Goal: Task Accomplishment & Management: Use online tool/utility

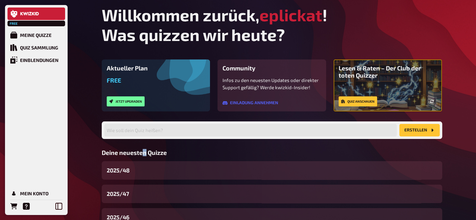
drag, startPoint x: 146, startPoint y: 155, endPoint x: 142, endPoint y: 154, distance: 4.9
click at [142, 154] on h3 "Deine neuesten Quizze" at bounding box center [272, 152] width 340 height 7
click at [172, 155] on h3 "Deine neuesten Quizze" at bounding box center [272, 152] width 340 height 7
drag, startPoint x: 166, startPoint y: 151, endPoint x: 148, endPoint y: 152, distance: 18.2
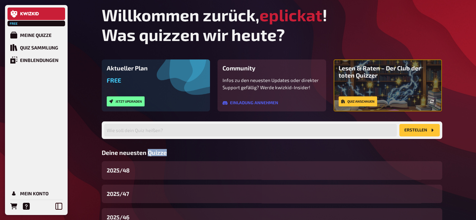
click at [148, 152] on h3 "Deine neuesten Quizze" at bounding box center [272, 152] width 340 height 7
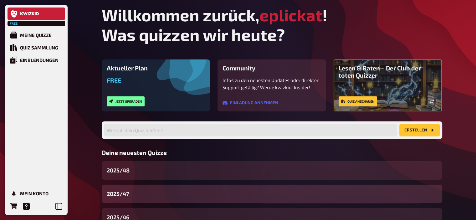
scroll to position [48, 0]
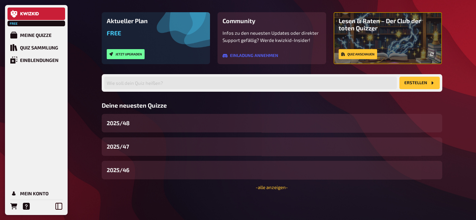
click at [277, 190] on div "Willkommen zurück, eplickat ! Was quizzen wir [DATE]? Aktueller Plan Free Jetzt…" at bounding box center [272, 86] width 350 height 267
click at [269, 189] on link "- alle anzeigen -" at bounding box center [271, 187] width 32 height 6
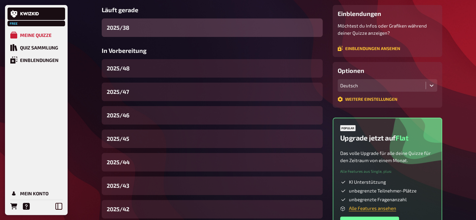
scroll to position [108, 0]
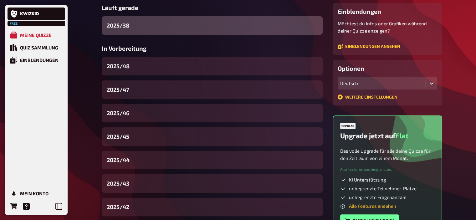
click at [146, 29] on div "2025/38" at bounding box center [212, 25] width 221 height 18
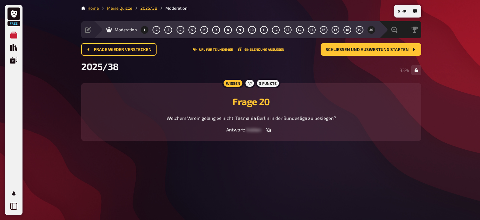
click at [145, 29] on button "1" at bounding box center [145, 30] width 10 height 10
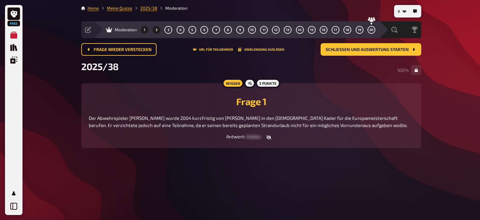
click at [158, 30] on button "2" at bounding box center [157, 30] width 10 height 10
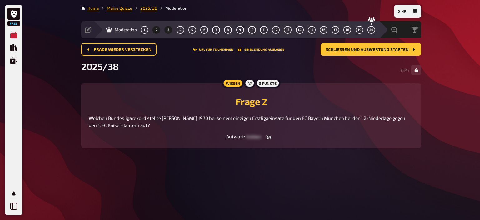
click at [169, 30] on button "3" at bounding box center [169, 30] width 10 height 10
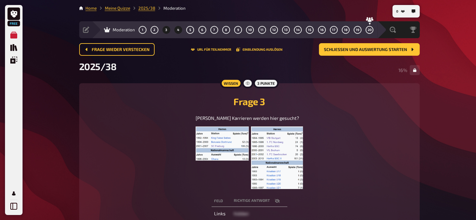
click at [178, 30] on span "4" at bounding box center [178, 29] width 2 height 3
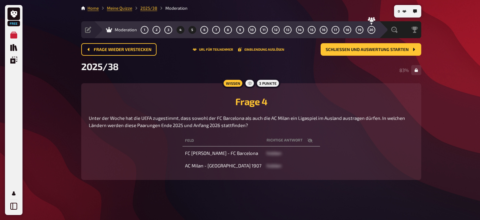
click at [193, 31] on span "5" at bounding box center [192, 29] width 2 height 3
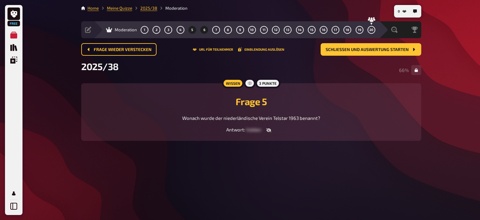
click at [205, 31] on span "6" at bounding box center [205, 29] width 2 height 3
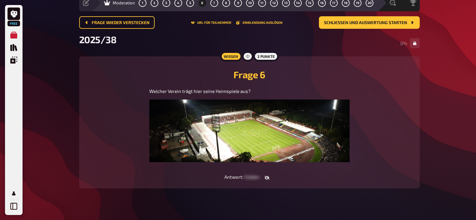
scroll to position [35, 0]
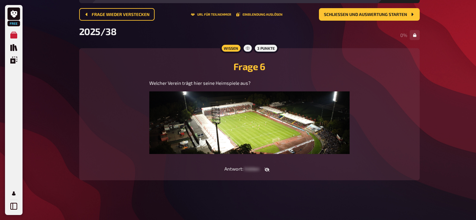
click at [265, 168] on icon "button" at bounding box center [266, 169] width 5 height 4
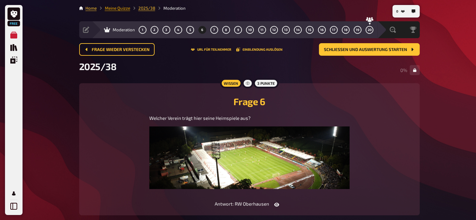
click at [121, 7] on link "Meine Quizze" at bounding box center [117, 8] width 25 height 5
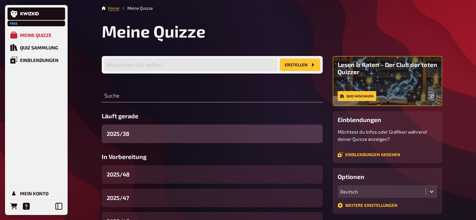
scroll to position [48, 0]
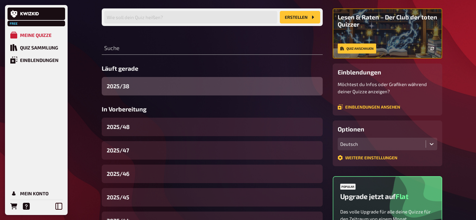
click at [154, 88] on div "2025/38" at bounding box center [212, 86] width 221 height 18
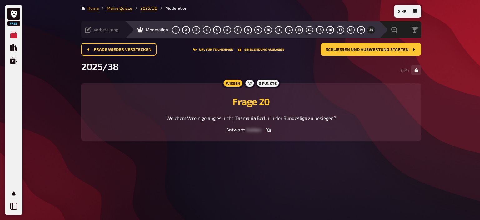
click at [91, 33] on div "Vorbereitung" at bounding box center [101, 30] width 33 height 6
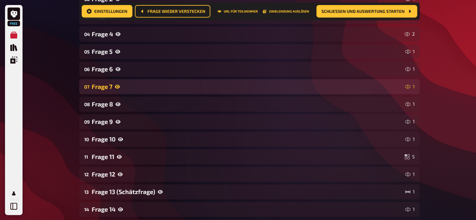
scroll to position [154, 0]
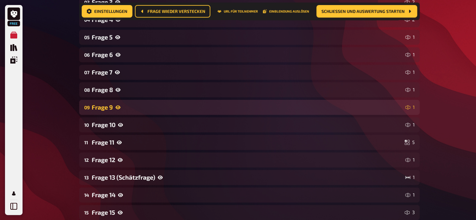
click at [129, 108] on div "Frage 9" at bounding box center [247, 106] width 311 height 7
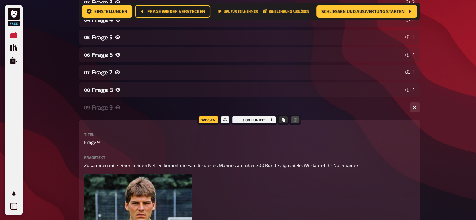
click at [129, 108] on div "Frage 9" at bounding box center [248, 106] width 313 height 7
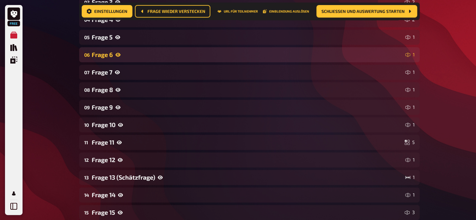
click at [126, 57] on div "Frage 6" at bounding box center [247, 54] width 311 height 7
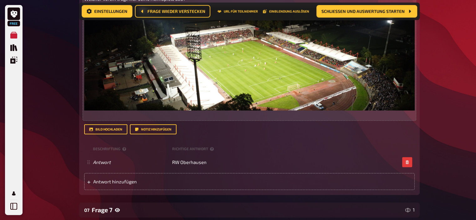
scroll to position [269, 0]
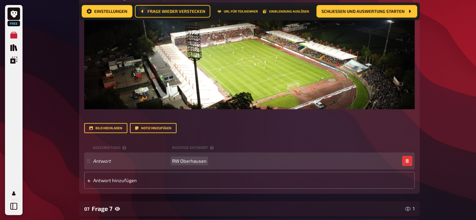
click at [206, 161] on div "Antwort RW Oberhausen" at bounding box center [246, 161] width 306 height 6
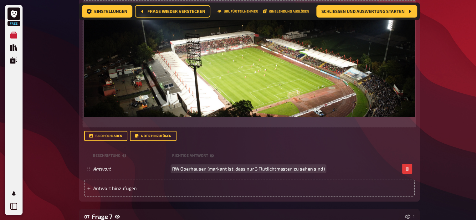
scroll to position [263, 0]
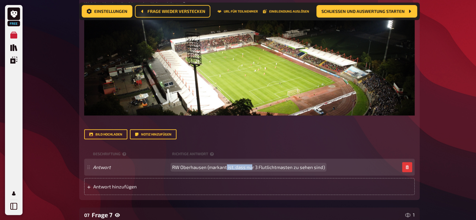
drag, startPoint x: 227, startPoint y: 168, endPoint x: 252, endPoint y: 167, distance: 25.3
click at [252, 167] on span "RW Oberhausen (markant ist, dass nur 3 Flutlichtmasten zu sehen sind)" at bounding box center [248, 167] width 153 height 6
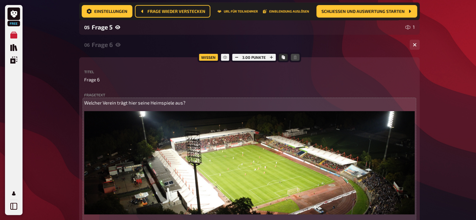
scroll to position [161, 0]
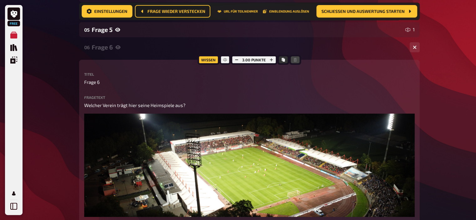
click at [120, 48] on icon at bounding box center [117, 47] width 5 height 5
